Goal: Information Seeking & Learning: Learn about a topic

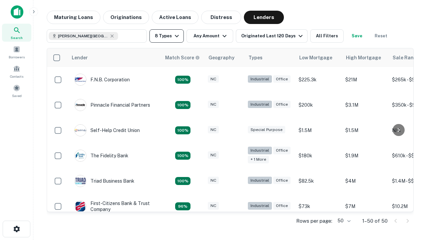
click at [166, 36] on button "8 Types" at bounding box center [166, 35] width 34 height 13
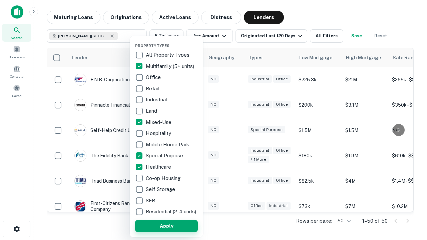
click at [166, 226] on button "Apply" at bounding box center [166, 226] width 63 height 12
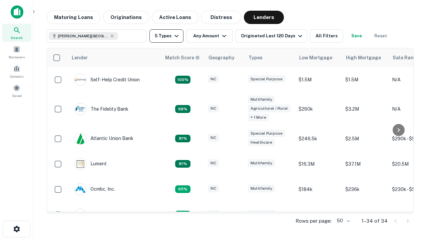
click at [166, 36] on button "5 Types" at bounding box center [166, 35] width 34 height 13
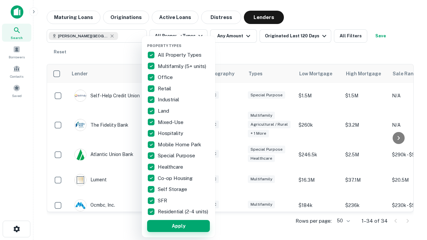
click at [178, 226] on button "Apply" at bounding box center [178, 226] width 63 height 12
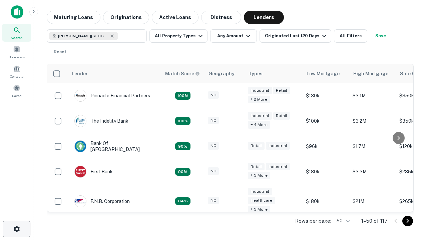
click at [16, 229] on icon "button" at bounding box center [17, 229] width 8 height 8
